Goal: Transaction & Acquisition: Purchase product/service

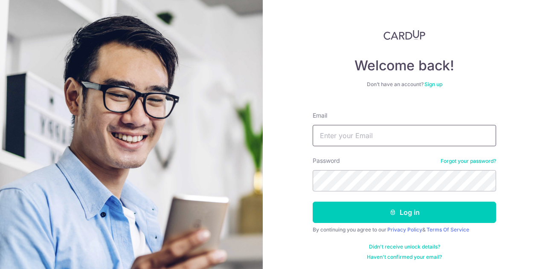
click at [411, 143] on input "Email" at bounding box center [404, 135] width 183 height 21
type input "[EMAIL_ADDRESS][DOMAIN_NAME]"
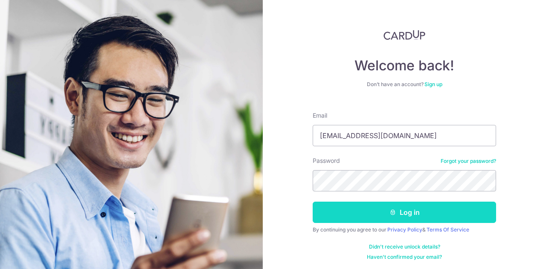
click at [408, 213] on button "Log in" at bounding box center [404, 212] width 183 height 21
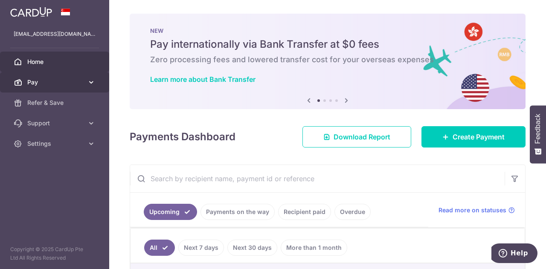
click at [83, 83] on body "ongjy_98@hotmail.com Home Pay Payments Recipients Cards Refer & Save Support FA…" at bounding box center [273, 134] width 546 height 269
click at [82, 83] on span "Pay" at bounding box center [55, 82] width 56 height 9
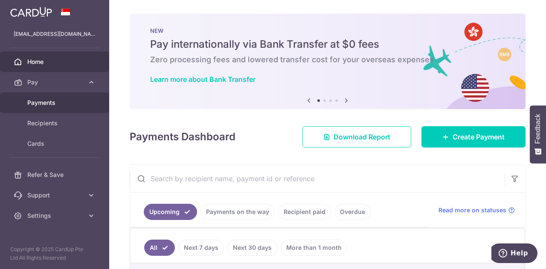
click at [61, 108] on link "Payments" at bounding box center [54, 103] width 109 height 20
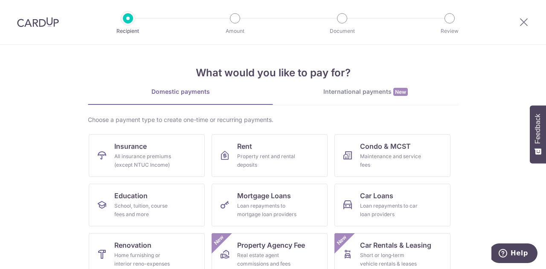
scroll to position [112, 0]
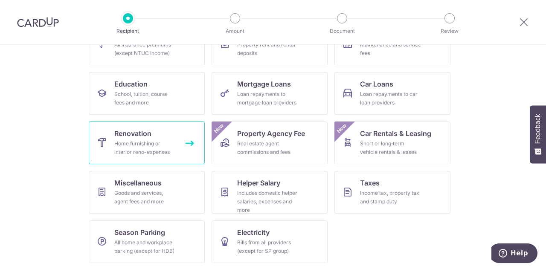
click at [157, 151] on div "Home furnishing or interior reno-expenses" at bounding box center [144, 148] width 61 height 17
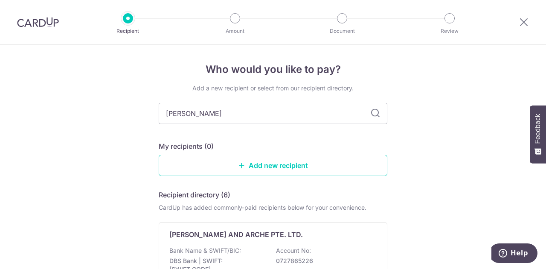
type input "cheng y"
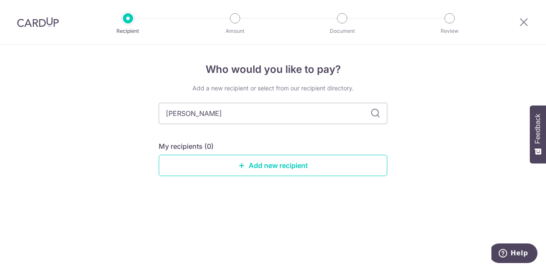
type input "cheng yi"
type input "chengyi"
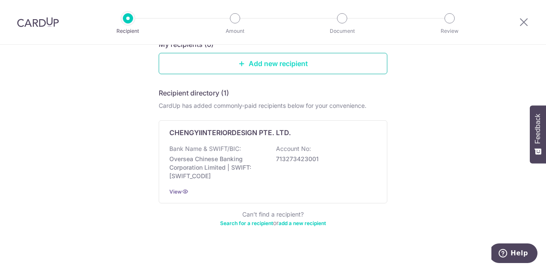
scroll to position [103, 0]
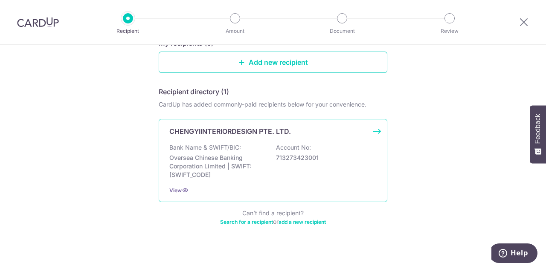
click at [326, 159] on p "713273423001" at bounding box center [324, 158] width 96 height 9
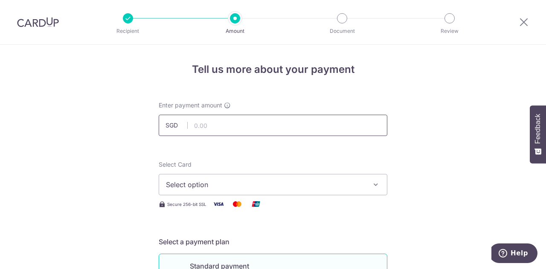
click at [298, 125] on input "text" at bounding box center [273, 125] width 229 height 21
type input "5,006.50"
click at [339, 184] on span "Select option" at bounding box center [265, 185] width 199 height 10
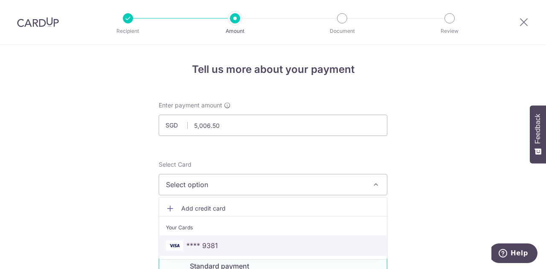
click at [293, 239] on link "**** 9381" at bounding box center [273, 246] width 228 height 20
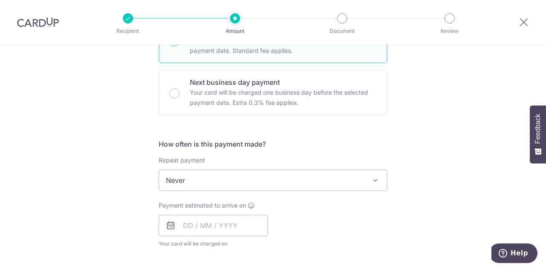
scroll to position [241, 0]
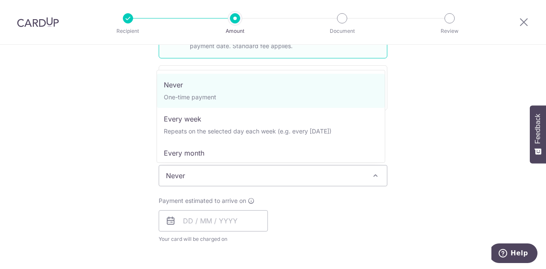
click at [324, 185] on span "Never" at bounding box center [273, 175] width 229 height 21
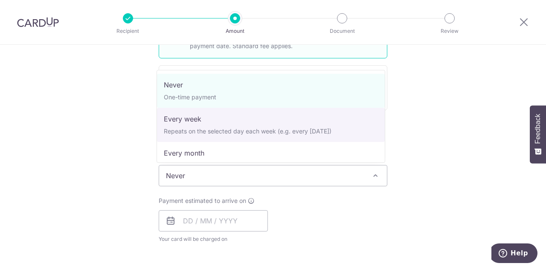
scroll to position [85, 0]
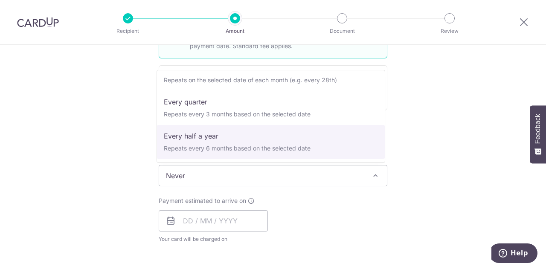
click at [304, 203] on div "Payment estimated to arrive on Your card will be charged on for the first payme…" at bounding box center [273, 220] width 239 height 47
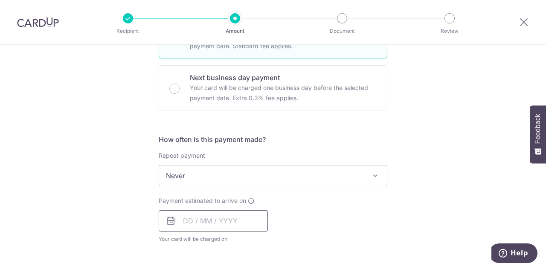
click at [229, 214] on input "text" at bounding box center [213, 220] width 109 height 21
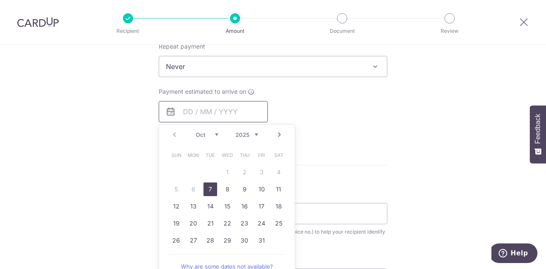
scroll to position [351, 0]
click at [207, 187] on link "7" at bounding box center [211, 189] width 14 height 14
type input "07/10/2025"
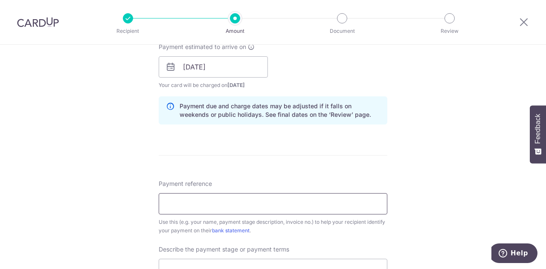
scroll to position [447, 0]
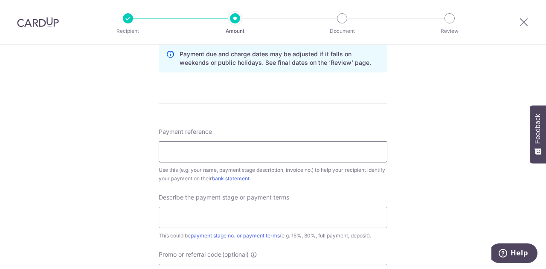
click at [323, 151] on input "Payment reference" at bounding box center [273, 151] width 229 height 21
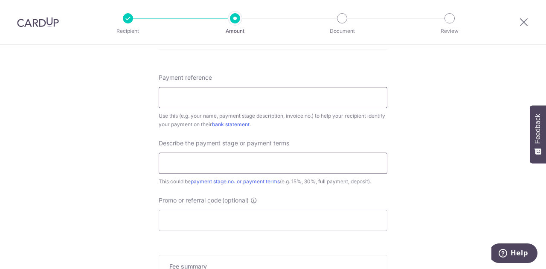
scroll to position [501, 0]
click at [321, 156] on input "text" at bounding box center [273, 162] width 229 height 21
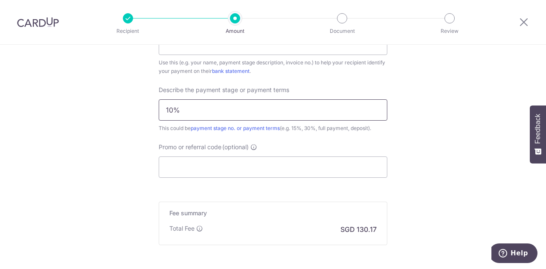
scroll to position [556, 0]
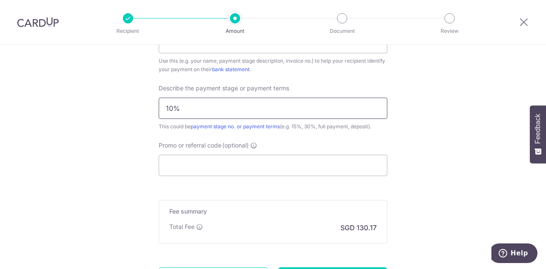
type input "10%"
click at [321, 156] on input "Promo or referral code (optional)" at bounding box center [273, 165] width 229 height 21
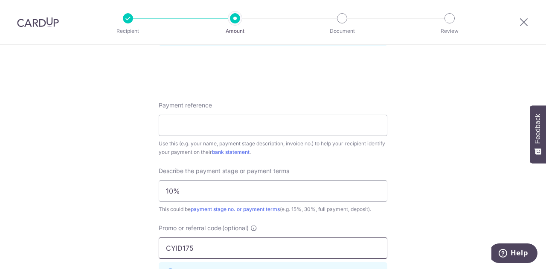
scroll to position [469, 0]
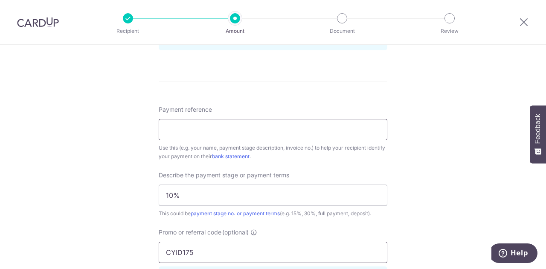
type input "CYID175"
click at [300, 136] on input "Payment reference" at bounding box center [273, 129] width 229 height 21
click at [418, 184] on div "Tell us more about your payment Enter payment amount SGD 5,006.50 5006.50 Selec…" at bounding box center [273, 27] width 546 height 902
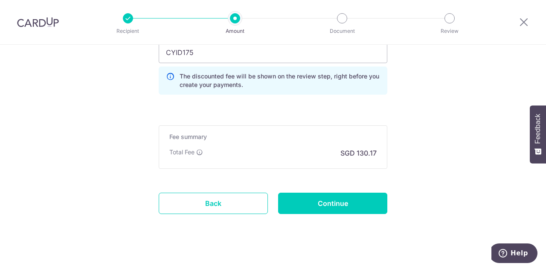
scroll to position [675, 0]
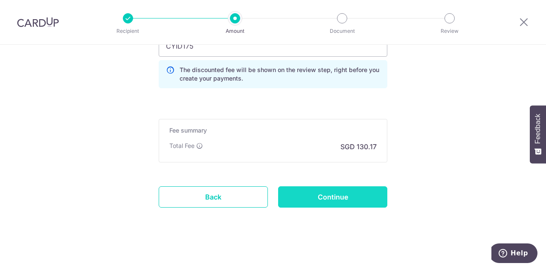
click at [333, 202] on input "Continue" at bounding box center [332, 196] width 109 height 21
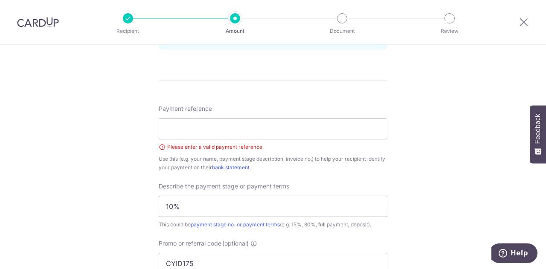
scroll to position [469, 0]
click at [288, 132] on input "Payment reference" at bounding box center [273, 129] width 229 height 21
type input "[PERSON_NAME]"
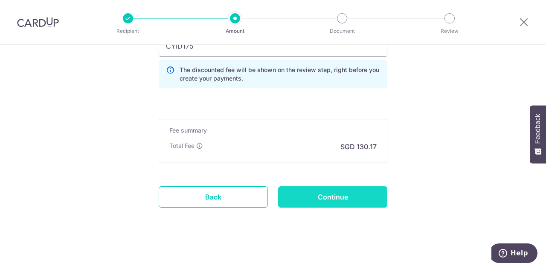
click at [306, 193] on input "Continue" at bounding box center [332, 196] width 109 height 21
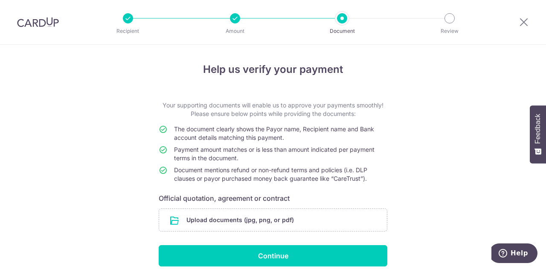
scroll to position [37, 0]
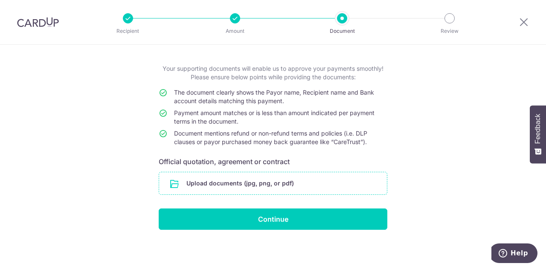
click at [252, 188] on input "file" at bounding box center [273, 183] width 228 height 22
click at [317, 179] on input "file" at bounding box center [273, 183] width 228 height 22
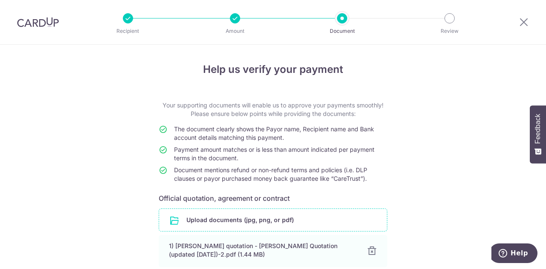
scroll to position [76, 0]
